Goal: Task Accomplishment & Management: Use online tool/utility

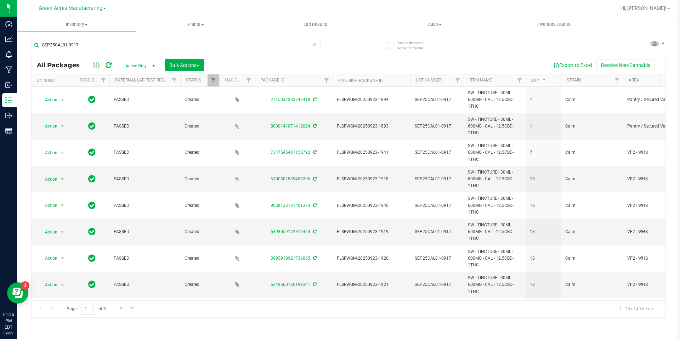
click at [109, 66] on icon at bounding box center [109, 65] width 6 height 7
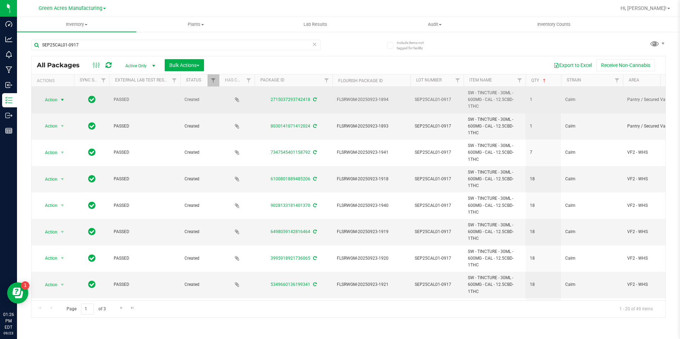
click at [50, 98] on span "Action" at bounding box center [48, 100] width 19 height 10
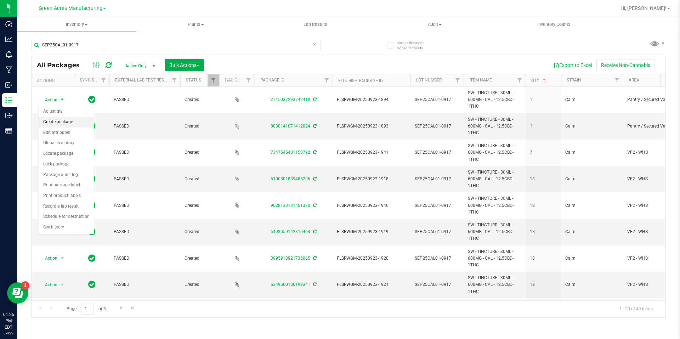
click at [72, 123] on li "Create package" at bounding box center [66, 122] width 55 height 11
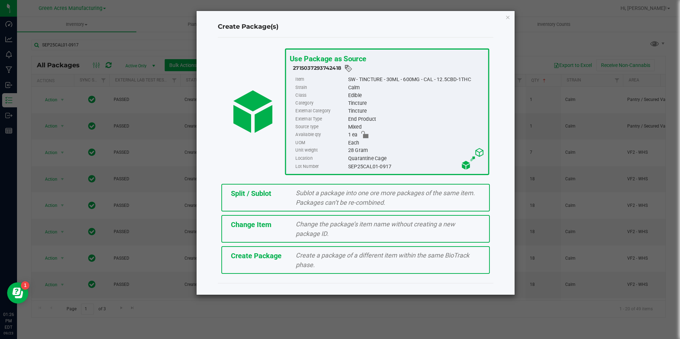
click at [305, 229] on div "Change the package’s item name without creating a new package ID." at bounding box center [388, 228] width 195 height 19
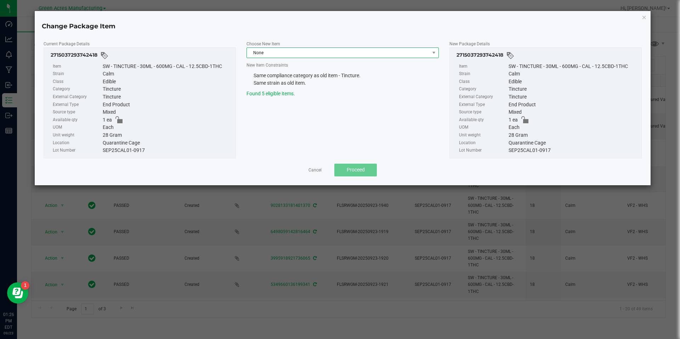
click at [330, 55] on span "None" at bounding box center [338, 53] width 183 height 10
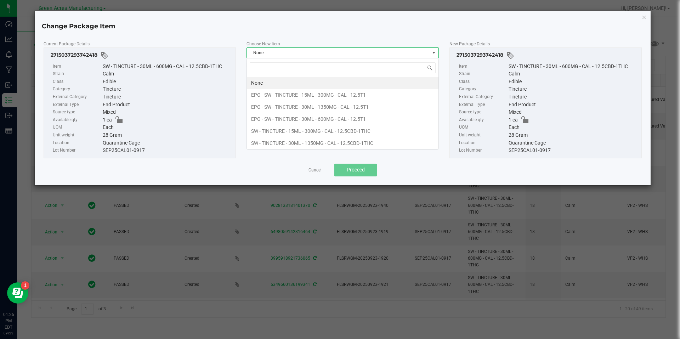
scroll to position [11, 192]
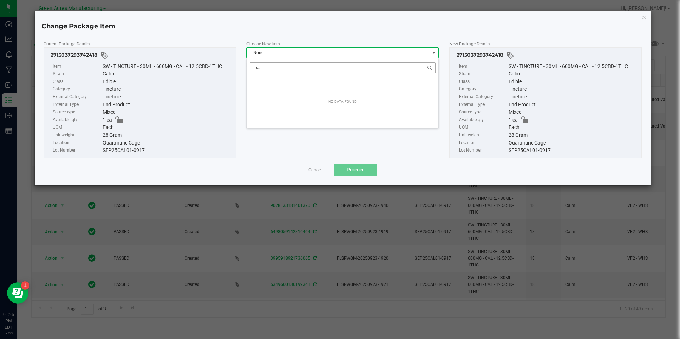
type input "s"
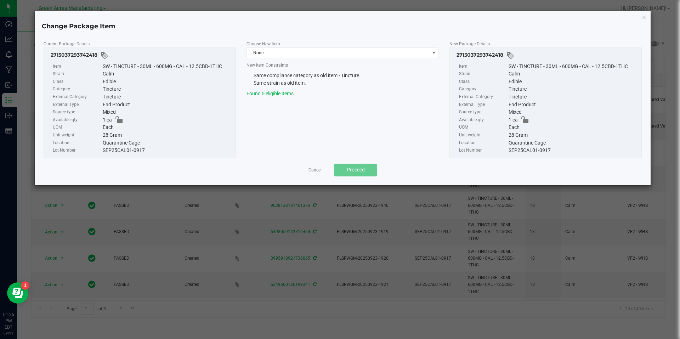
click at [297, 58] on div "Choose New Item None New Item Constraints Same compliance category as old item …" at bounding box center [342, 68] width 203 height 57
click at [304, 56] on span "None" at bounding box center [338, 53] width 183 height 10
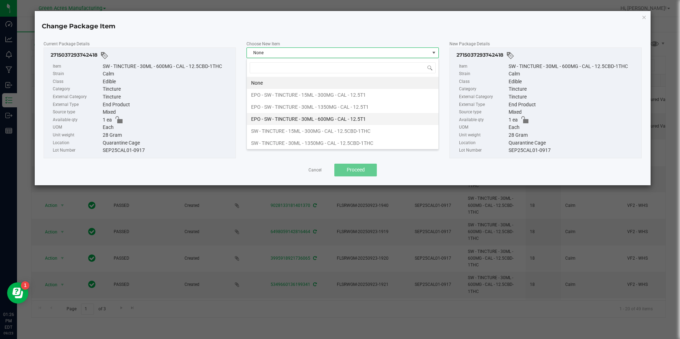
scroll to position [1, 0]
click at [321, 172] on link "Cancel" at bounding box center [315, 170] width 13 height 6
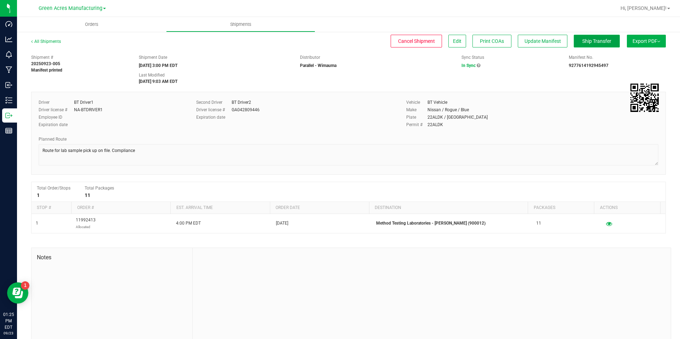
click at [599, 42] on span "Ship Transfer" at bounding box center [597, 41] width 29 height 6
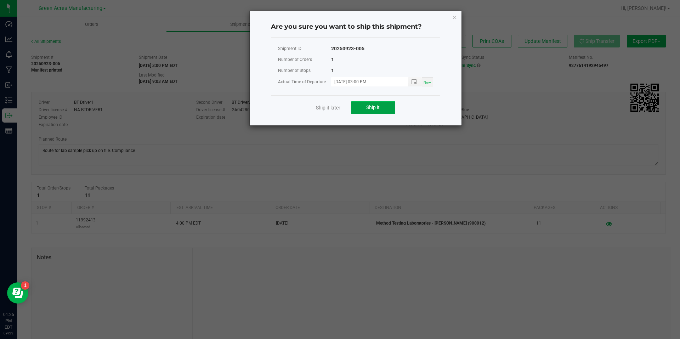
click at [386, 110] on button "Ship it" at bounding box center [373, 107] width 44 height 13
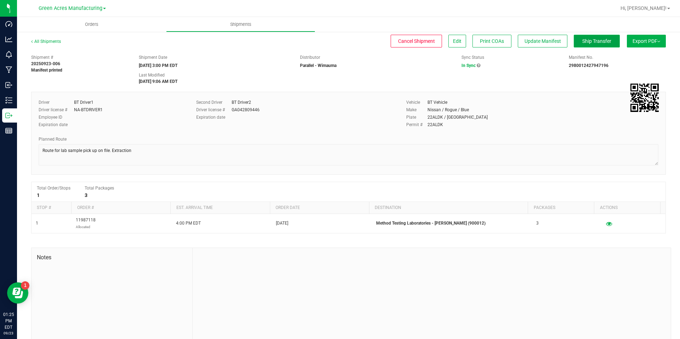
click at [578, 37] on button "Ship Transfer" at bounding box center [597, 41] width 46 height 13
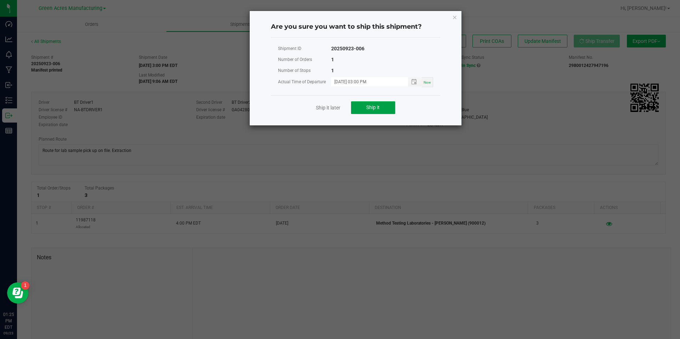
click at [385, 106] on button "Ship it" at bounding box center [373, 107] width 44 height 13
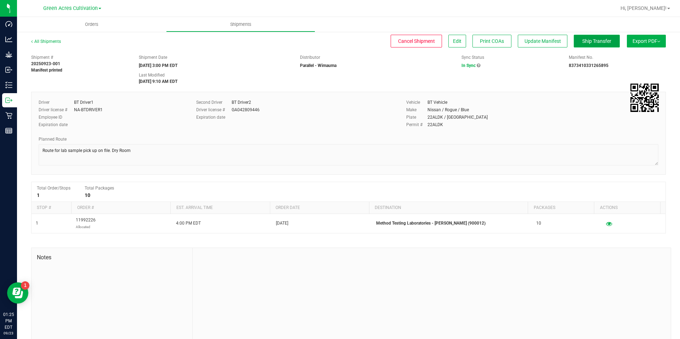
click at [600, 43] on span "Ship Transfer" at bounding box center [597, 41] width 29 height 6
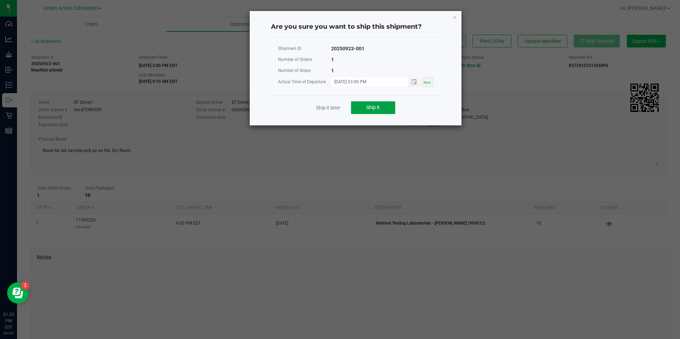
click at [390, 106] on button "Ship it" at bounding box center [373, 107] width 44 height 13
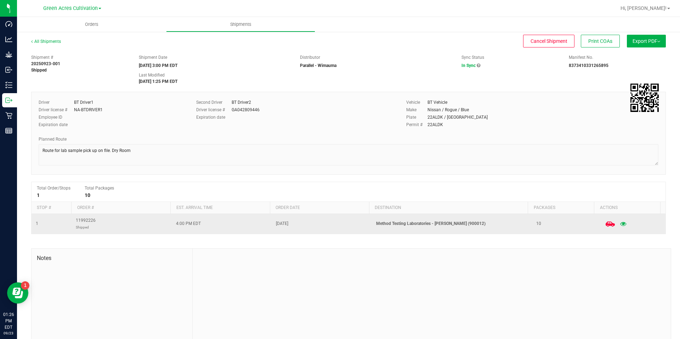
click at [606, 228] on icon at bounding box center [610, 223] width 9 height 9
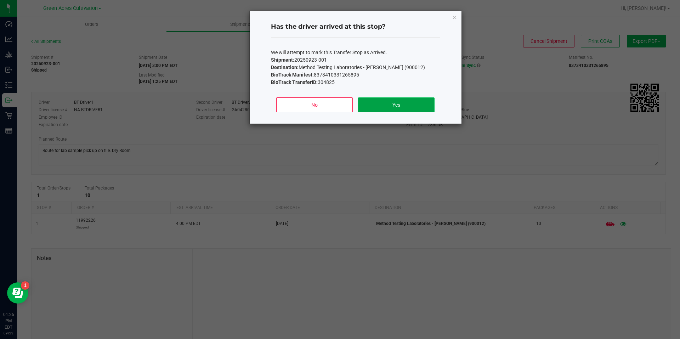
click at [417, 103] on button "Yes" at bounding box center [396, 104] width 76 height 15
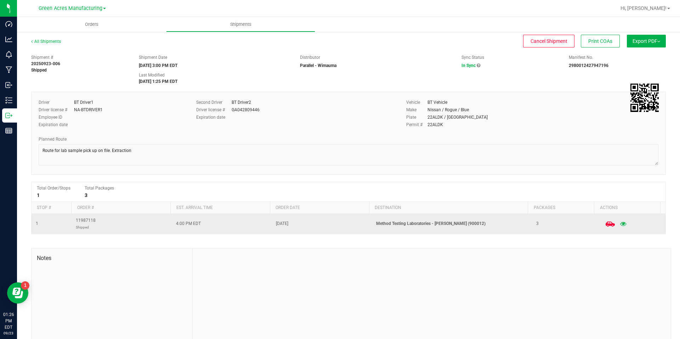
click at [606, 228] on icon at bounding box center [610, 223] width 9 height 9
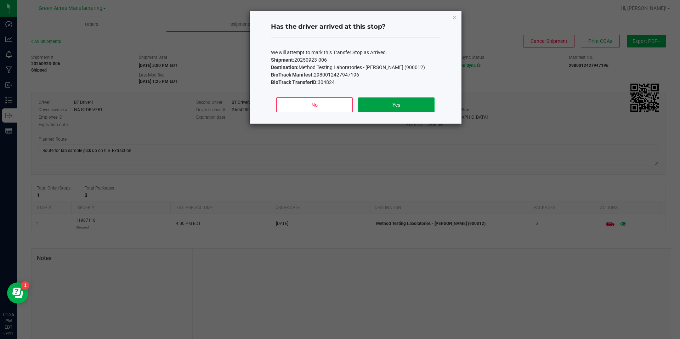
click at [369, 106] on button "Yes" at bounding box center [396, 104] width 76 height 15
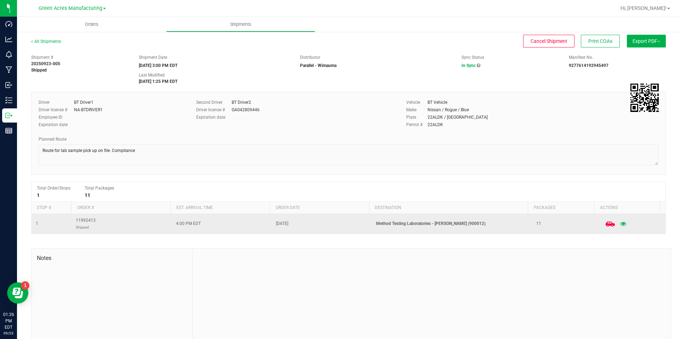
click at [606, 227] on icon at bounding box center [610, 223] width 9 height 9
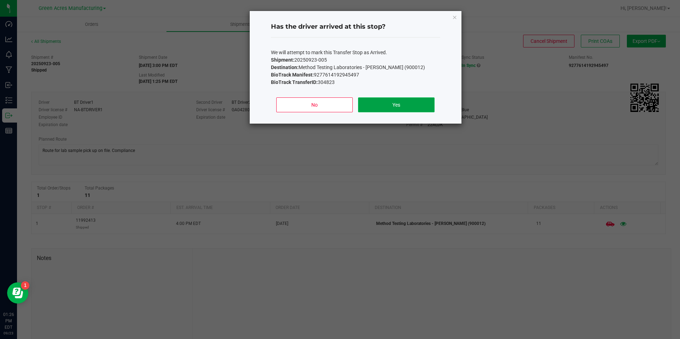
click at [412, 110] on button "Yes" at bounding box center [396, 104] width 76 height 15
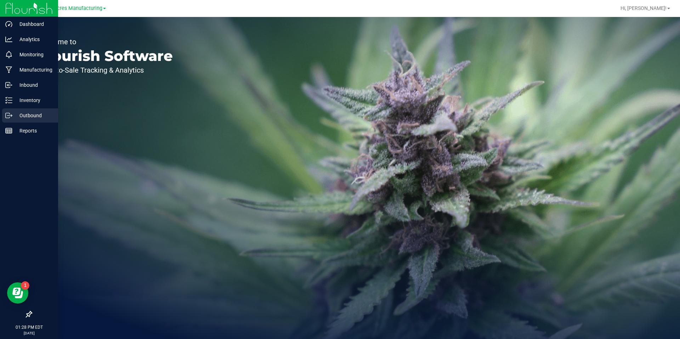
click at [9, 115] on icon at bounding box center [8, 115] width 7 height 7
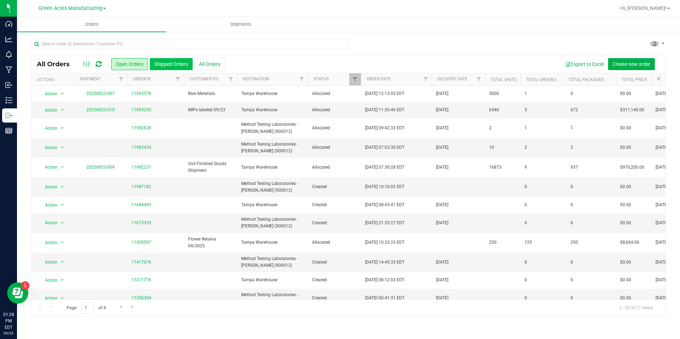
click at [168, 60] on button "Shipped Orders" at bounding box center [171, 64] width 43 height 12
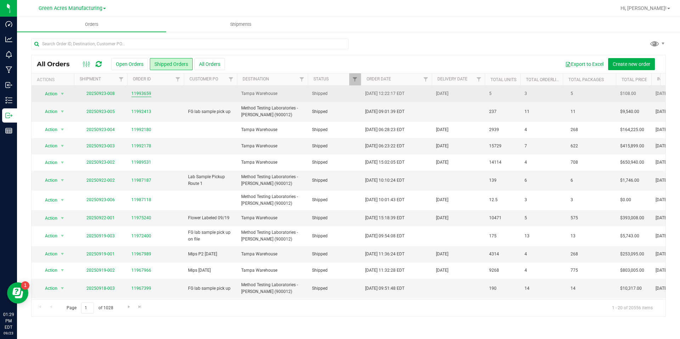
click at [145, 92] on link "11993659" at bounding box center [141, 93] width 20 height 7
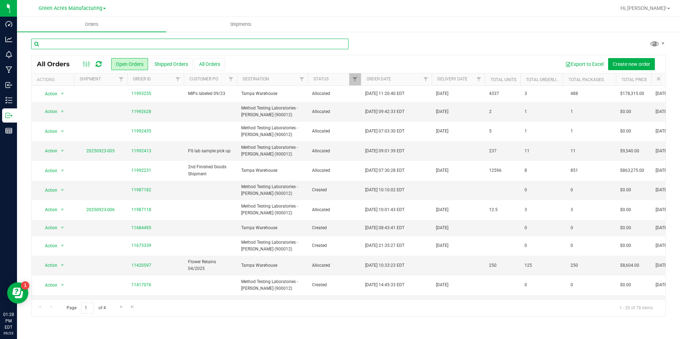
click at [211, 40] on input "text" at bounding box center [189, 44] width 317 height 11
paste input "K-SEP25DDF01-0922"
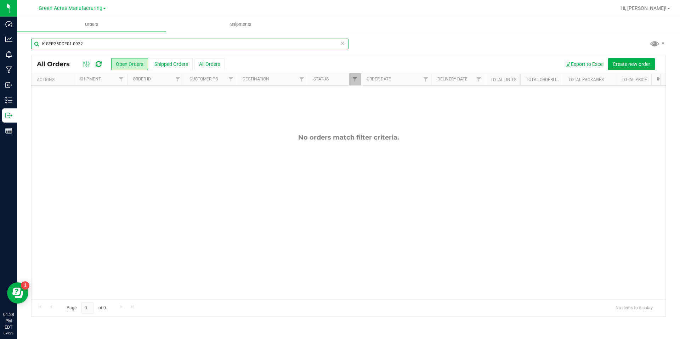
type input "K-SEP25DDF01-0922"
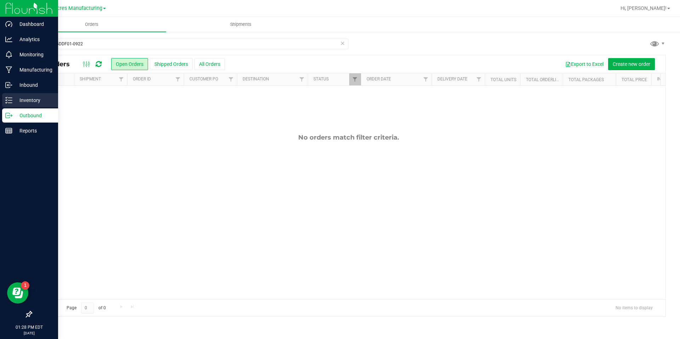
click at [14, 96] on p "Inventory" at bounding box center [33, 100] width 43 height 9
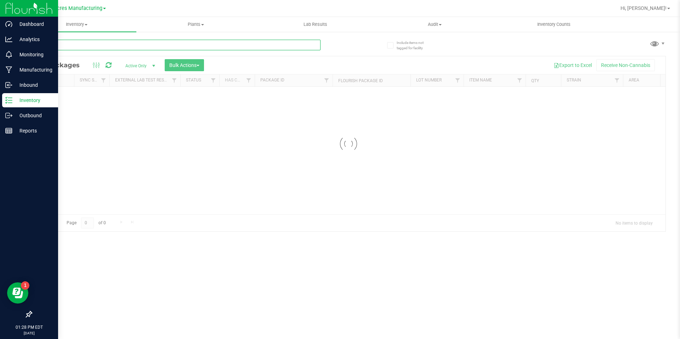
click at [111, 40] on input "text" at bounding box center [175, 45] width 289 height 11
paste input "K-SEP25DDF01-0922"
type input "K-SEP25DDF01-0922"
